Goal: Navigation & Orientation: Find specific page/section

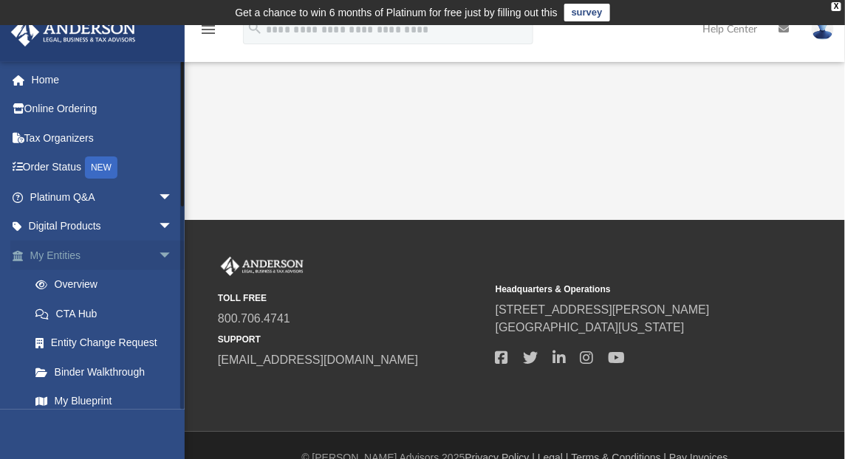
click at [160, 253] on span "arrow_drop_down" at bounding box center [173, 256] width 30 height 30
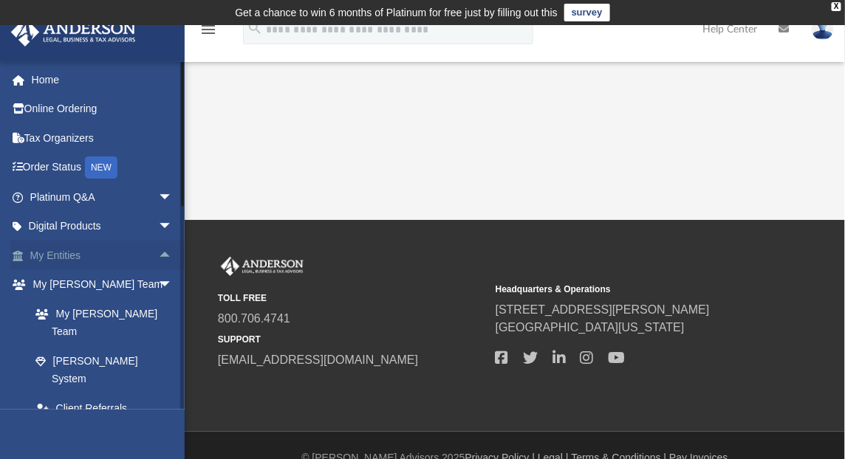
click at [160, 253] on span "arrow_drop_up" at bounding box center [173, 256] width 30 height 30
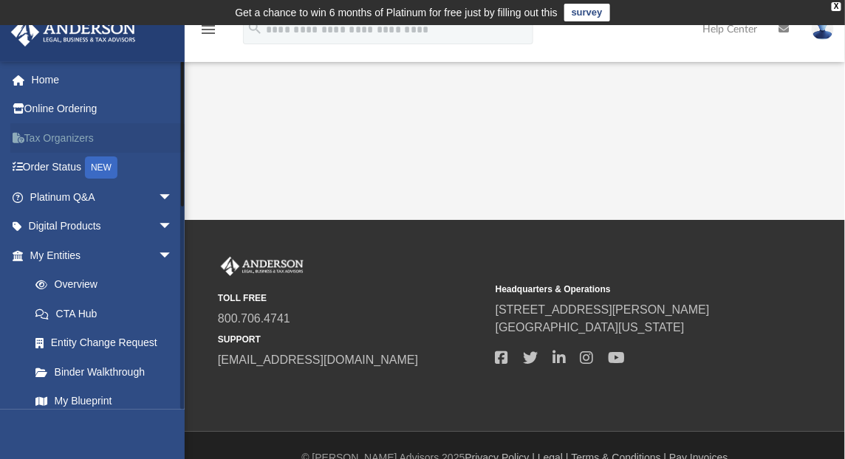
click at [38, 137] on link "Tax Organizers" at bounding box center [102, 138] width 185 height 30
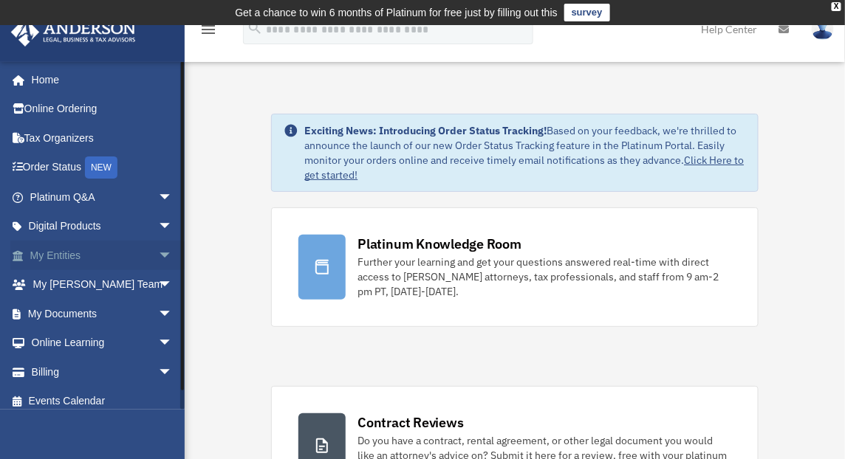
click at [158, 252] on span "arrow_drop_down" at bounding box center [173, 256] width 30 height 30
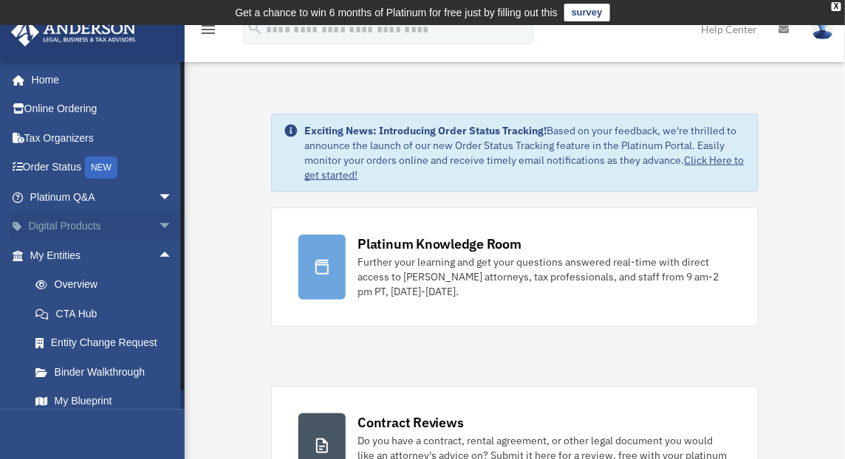
click at [158, 228] on span "arrow_drop_down" at bounding box center [173, 227] width 30 height 30
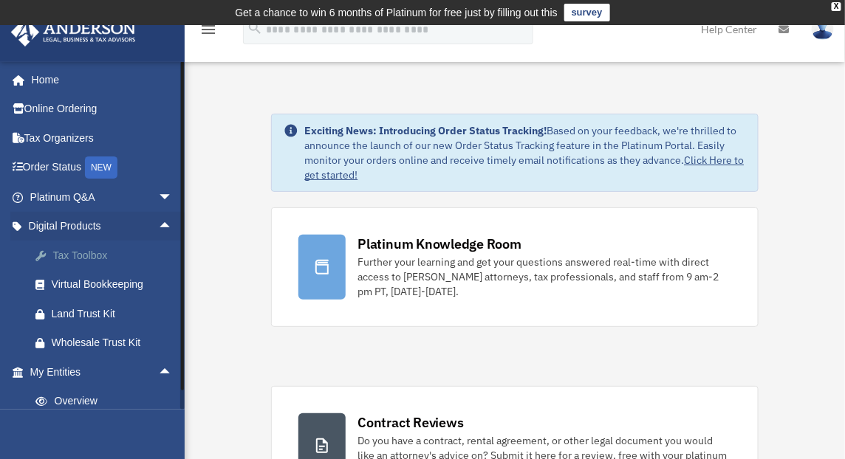
click at [74, 247] on div "Tax Toolbox" at bounding box center [114, 256] width 125 height 18
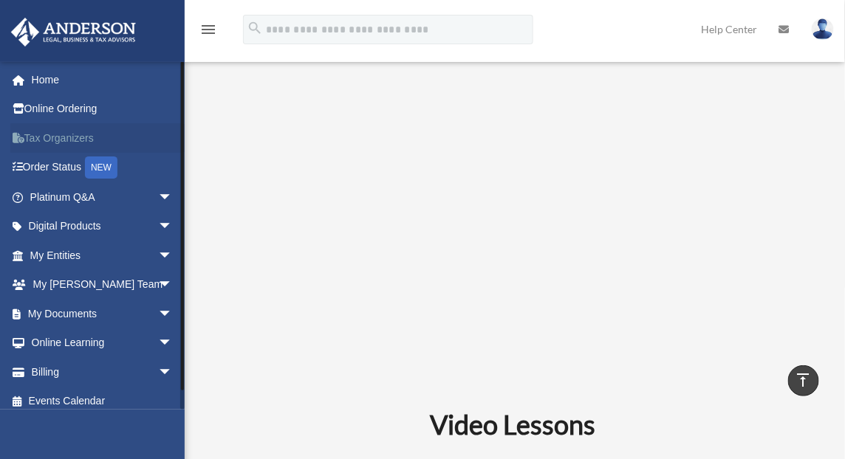
scroll to position [402, 0]
click at [64, 128] on link "Tax Organizers" at bounding box center [102, 138] width 185 height 30
